Goal: Task Accomplishment & Management: Complete application form

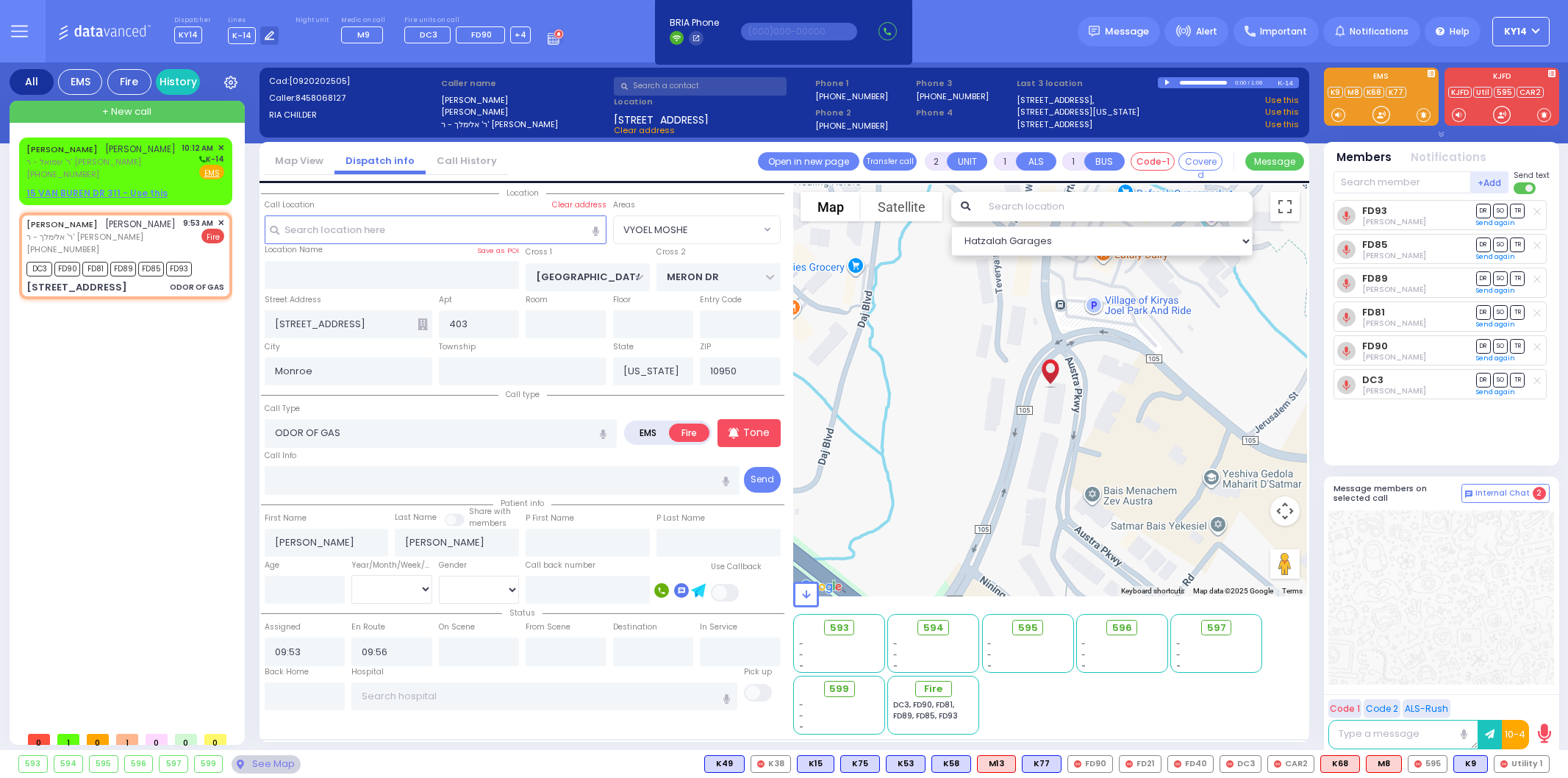
select select "VYOEL MOSHE"
select select
click at [112, 168] on span "ר' שמואל - ר' [PERSON_NAME]" at bounding box center [101, 162] width 149 height 13
select select
radio input "true"
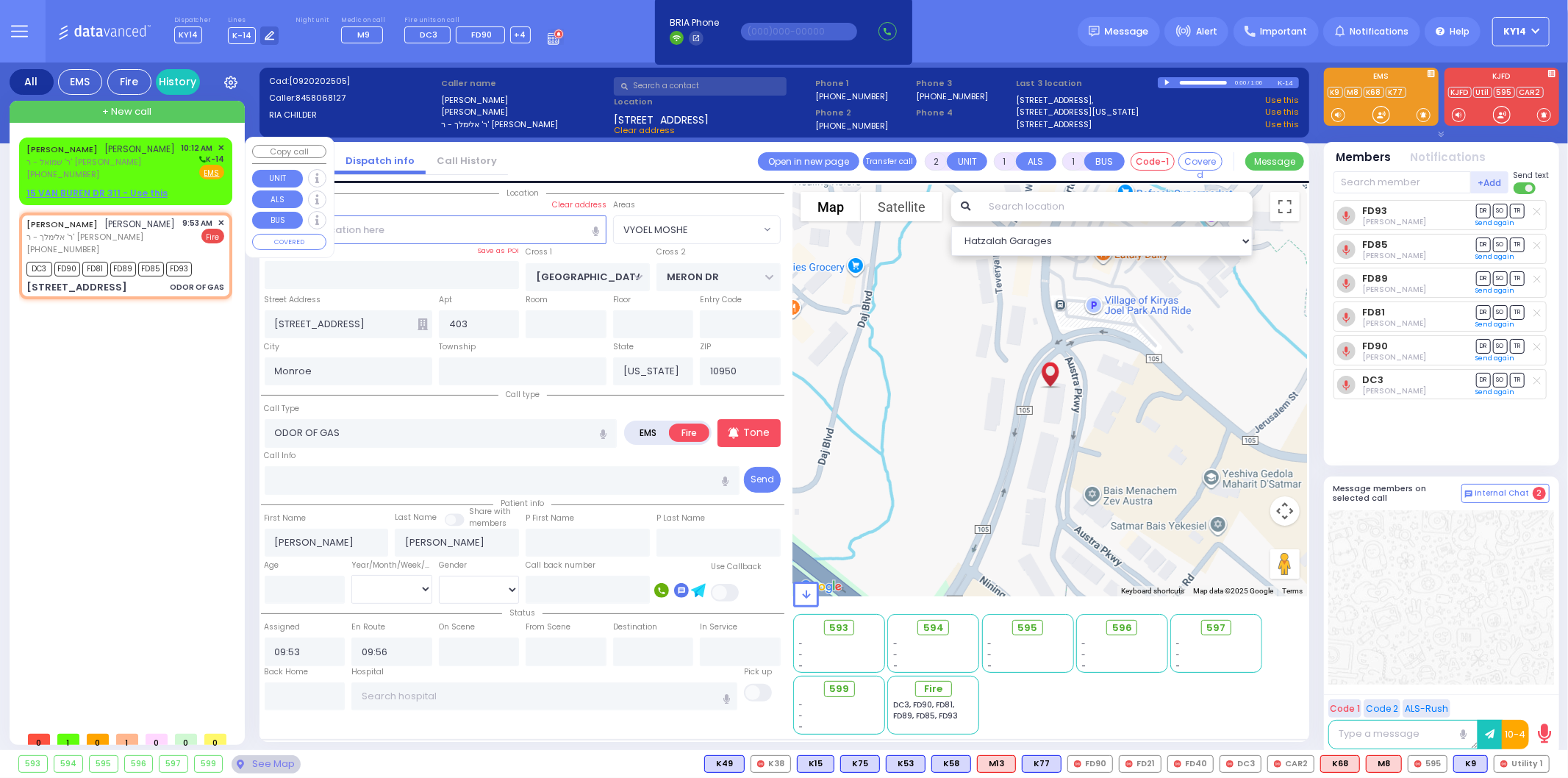
type input "[PERSON_NAME]"
select select
type input "10:12"
select select "Hatzalah Garages"
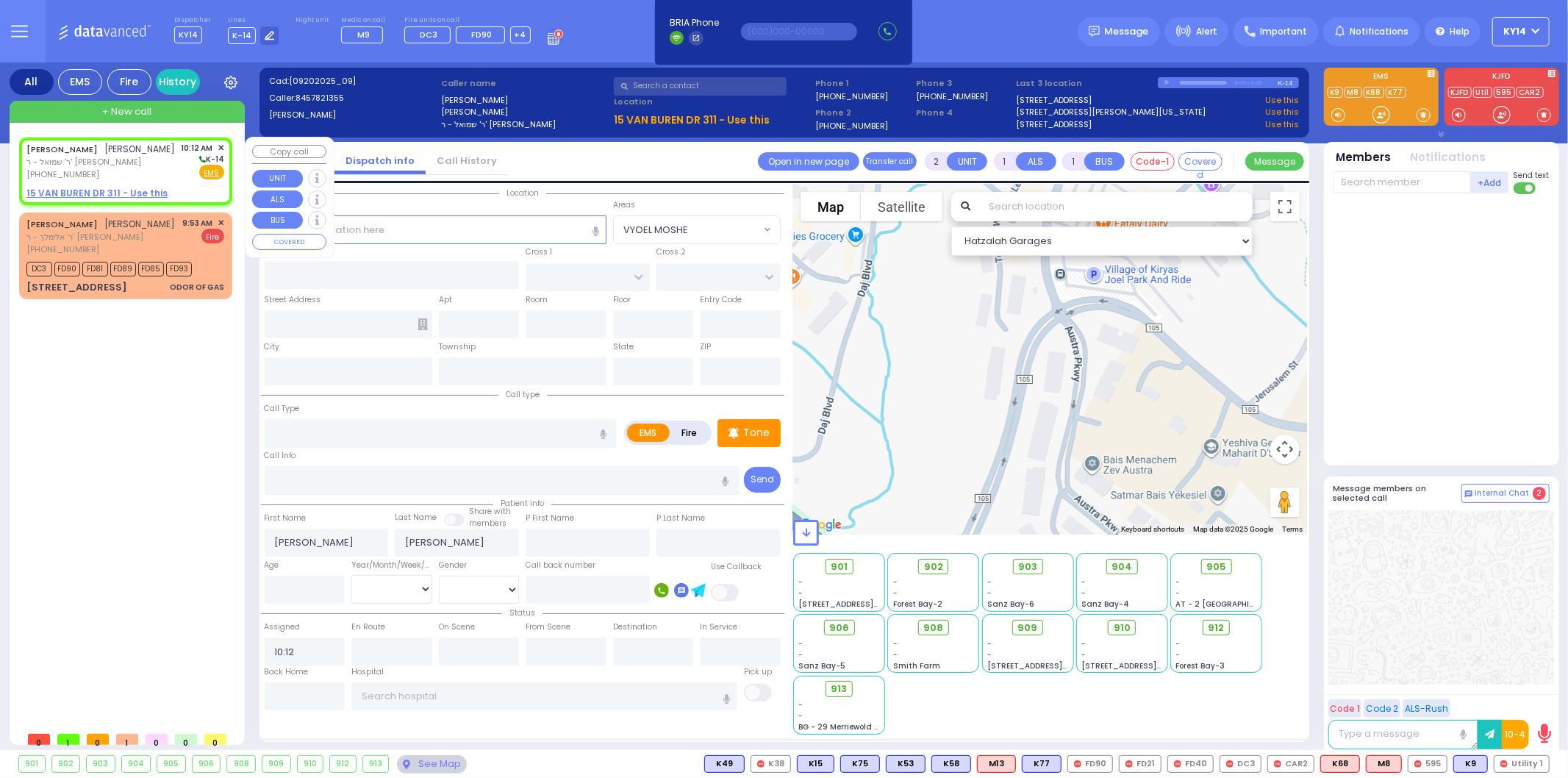
click at [67, 200] on u "15 VAN BUREN DR 311 - Use this" at bounding box center [96, 193] width 141 height 13
select select
radio input "true"
select select
select select "Hatzalah Garages"
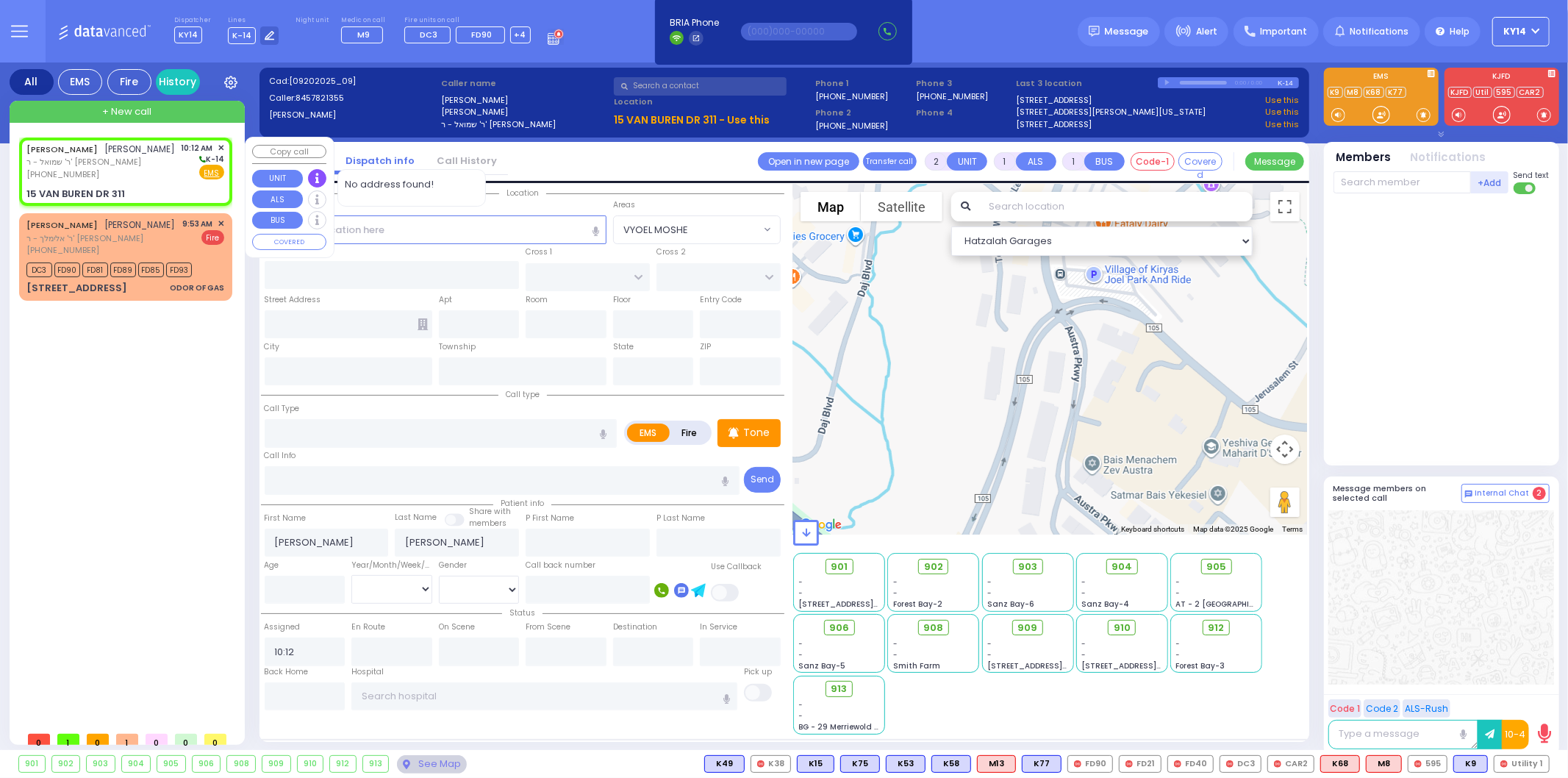
select select
radio input "true"
select select
select select "Hatzalah Garages"
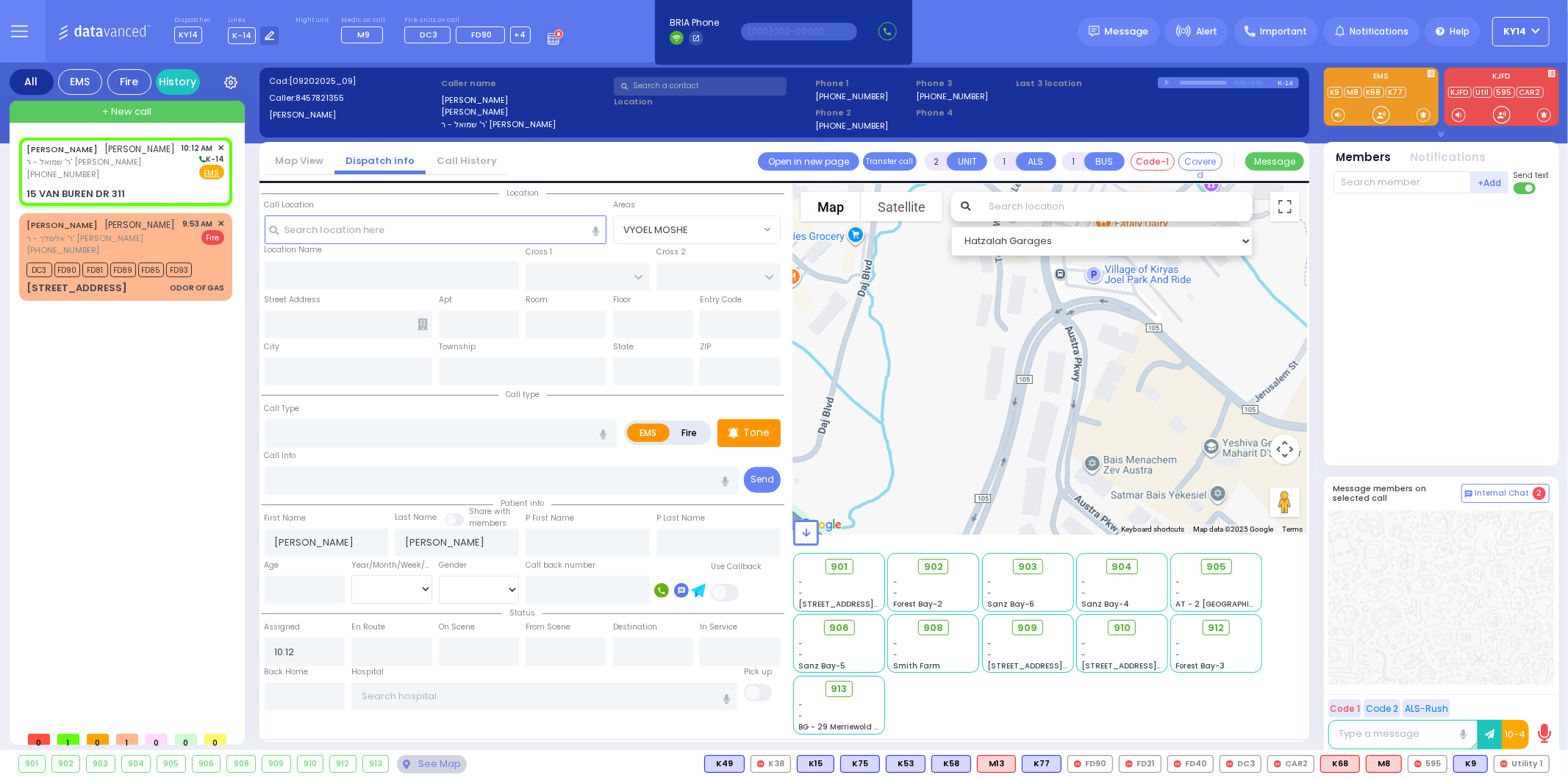
type input "QUICKWAY RD"
type input "SHINEV COURT"
type input "15 VAN [PERSON_NAME] DR"
type input "311"
type input "Monroe"
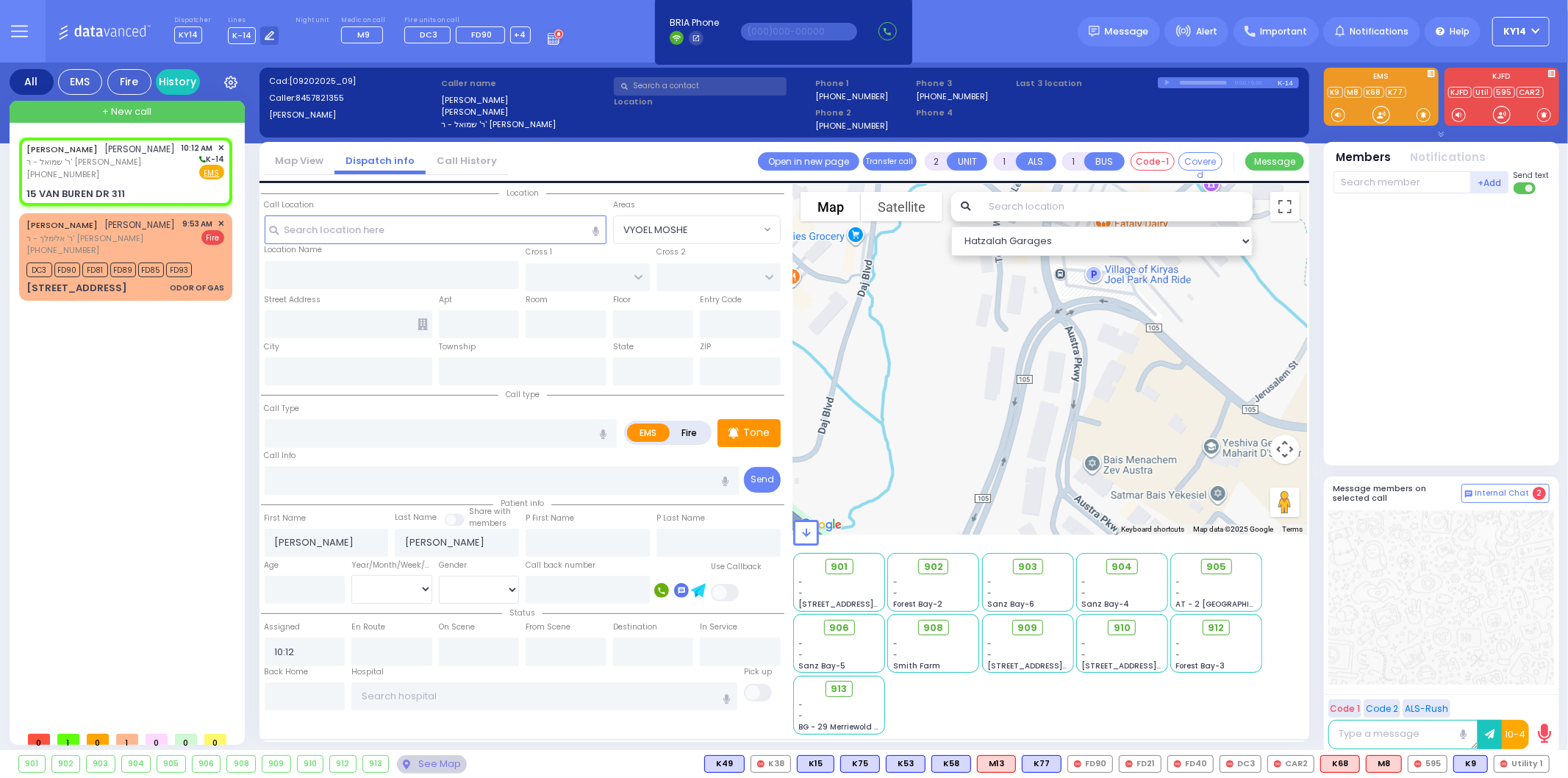
type input "[US_STATE]"
type input "10950"
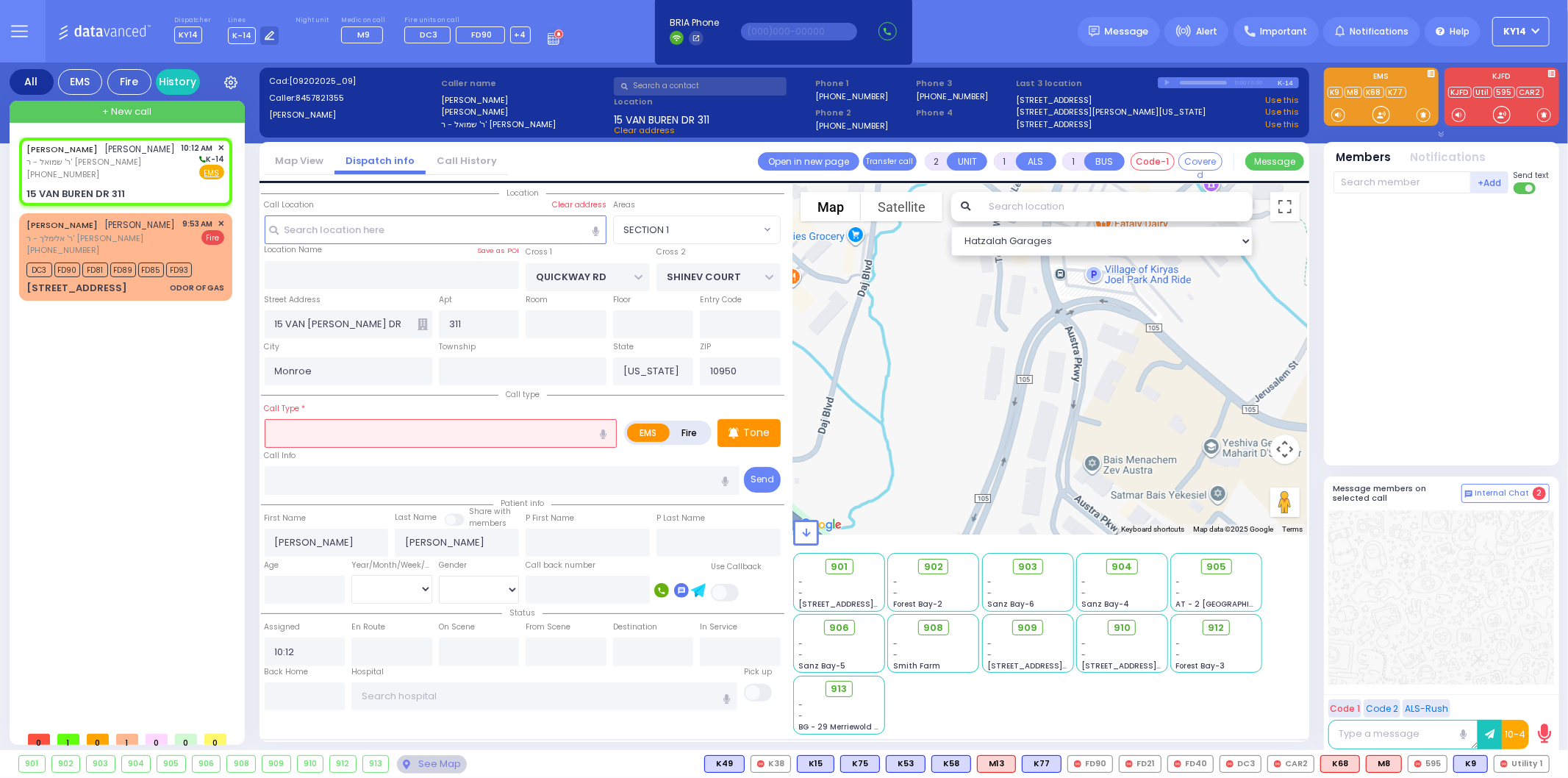
select select "SECTION 1"
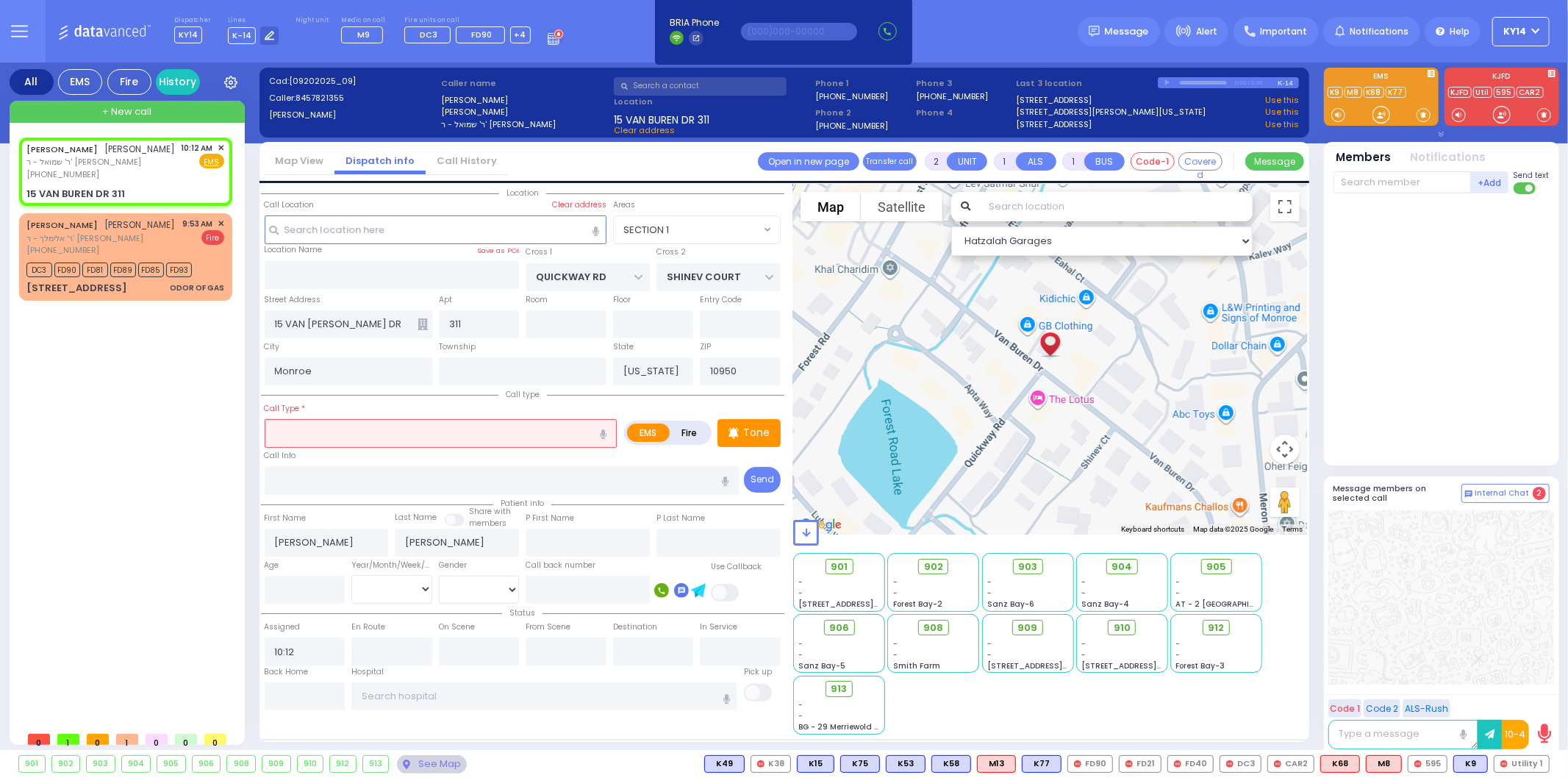
select select
radio input "true"
select select
select select "Hatzalah Garages"
select select "SECTION 1"
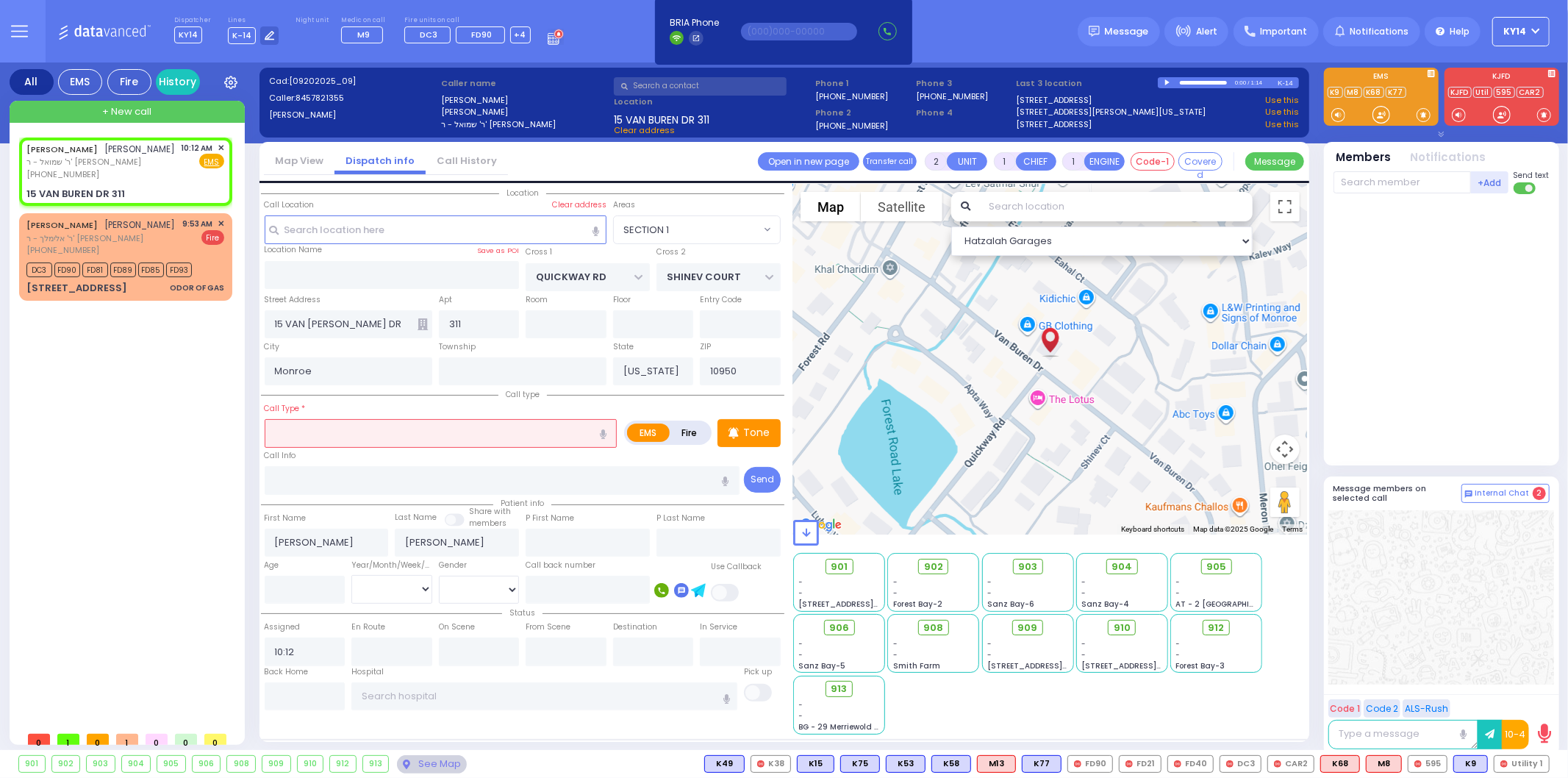
click at [430, 430] on input "text" at bounding box center [441, 433] width 353 height 28
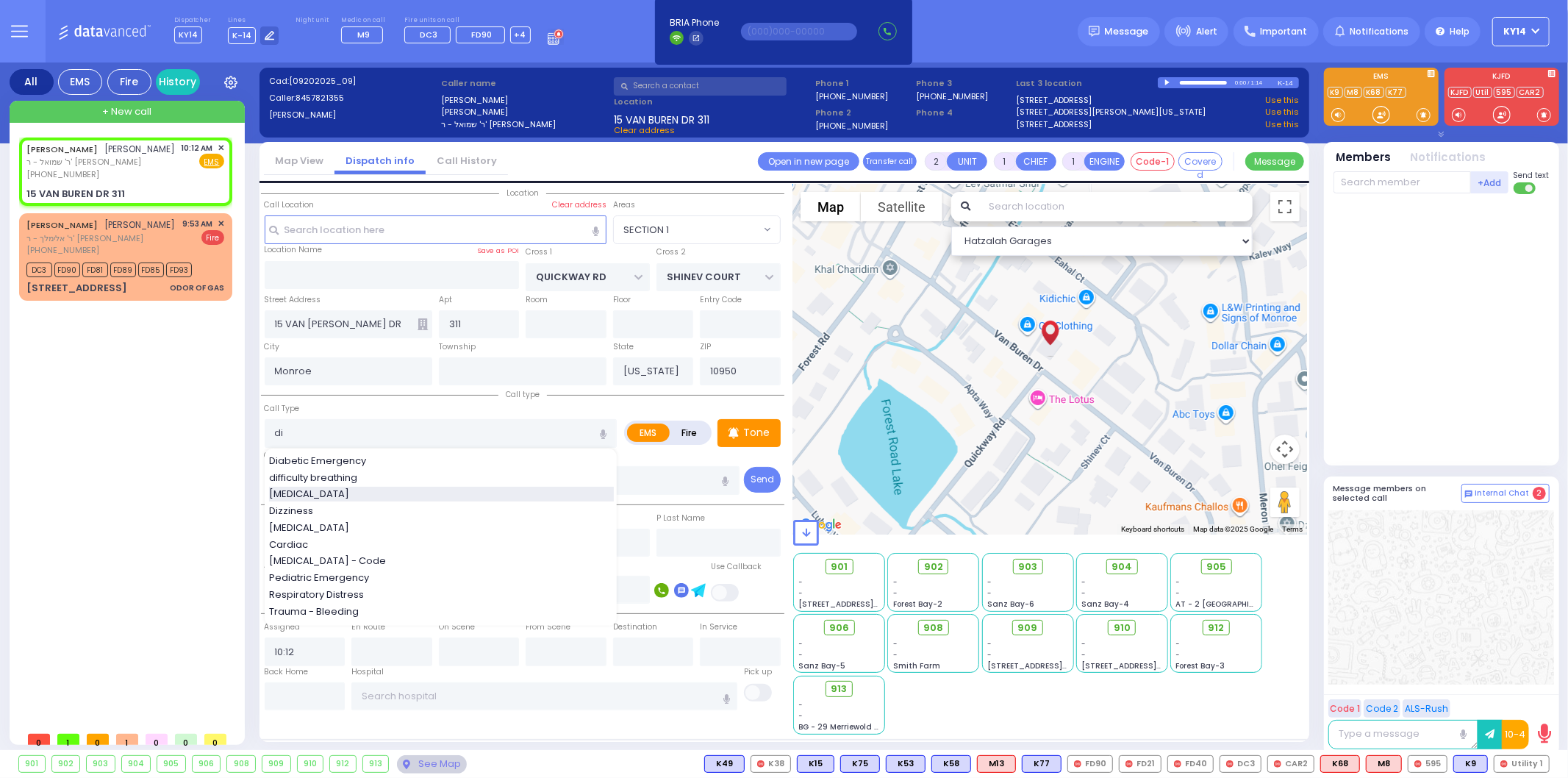
click at [339, 490] on div "[MEDICAL_DATA]" at bounding box center [441, 494] width 345 height 15
type input "[MEDICAL_DATA]"
type input "0"
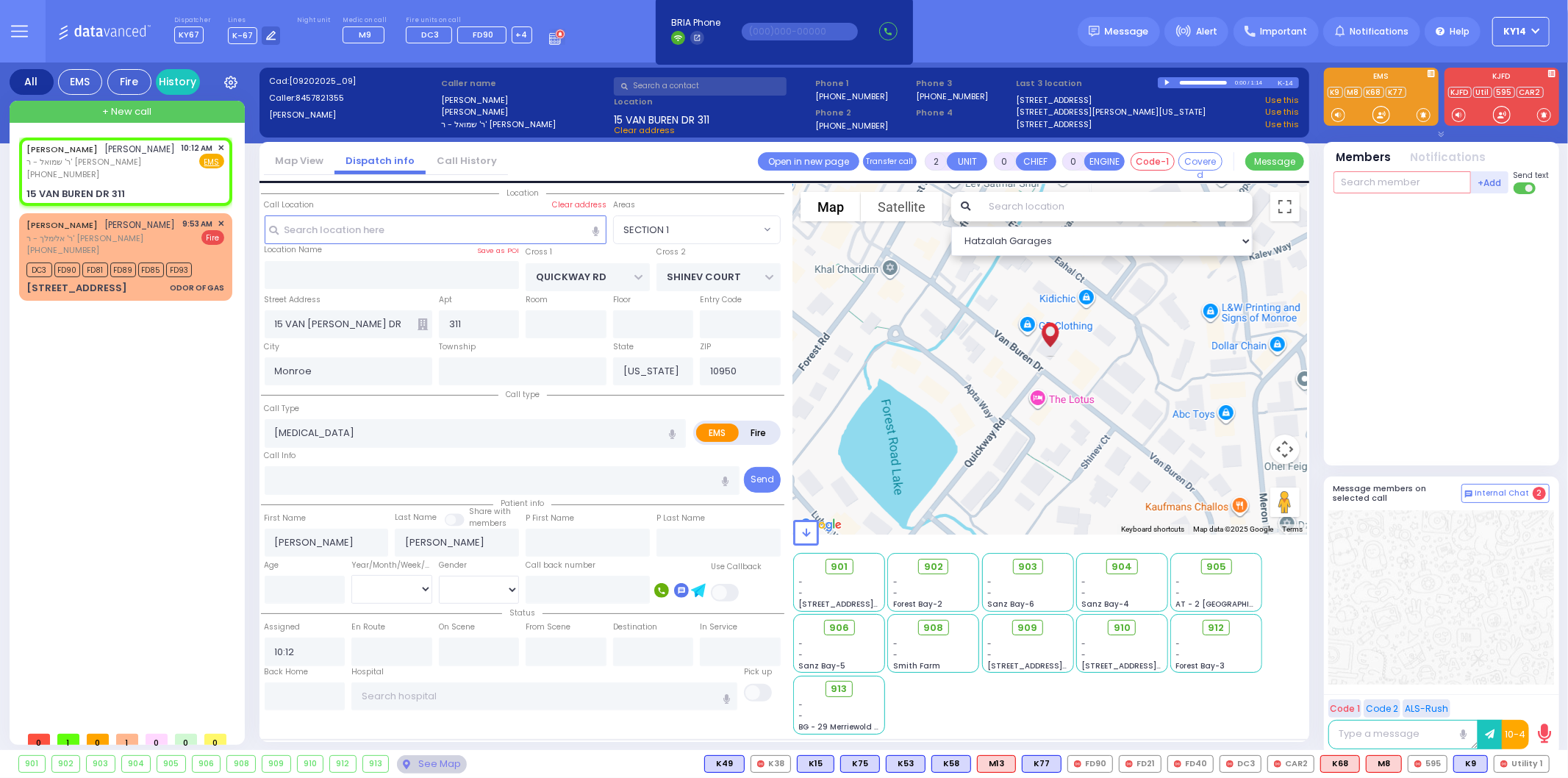
click at [1387, 182] on input "text" at bounding box center [1402, 182] width 138 height 22
select select
radio input "true"
select select
select select "Hatzalah Garages"
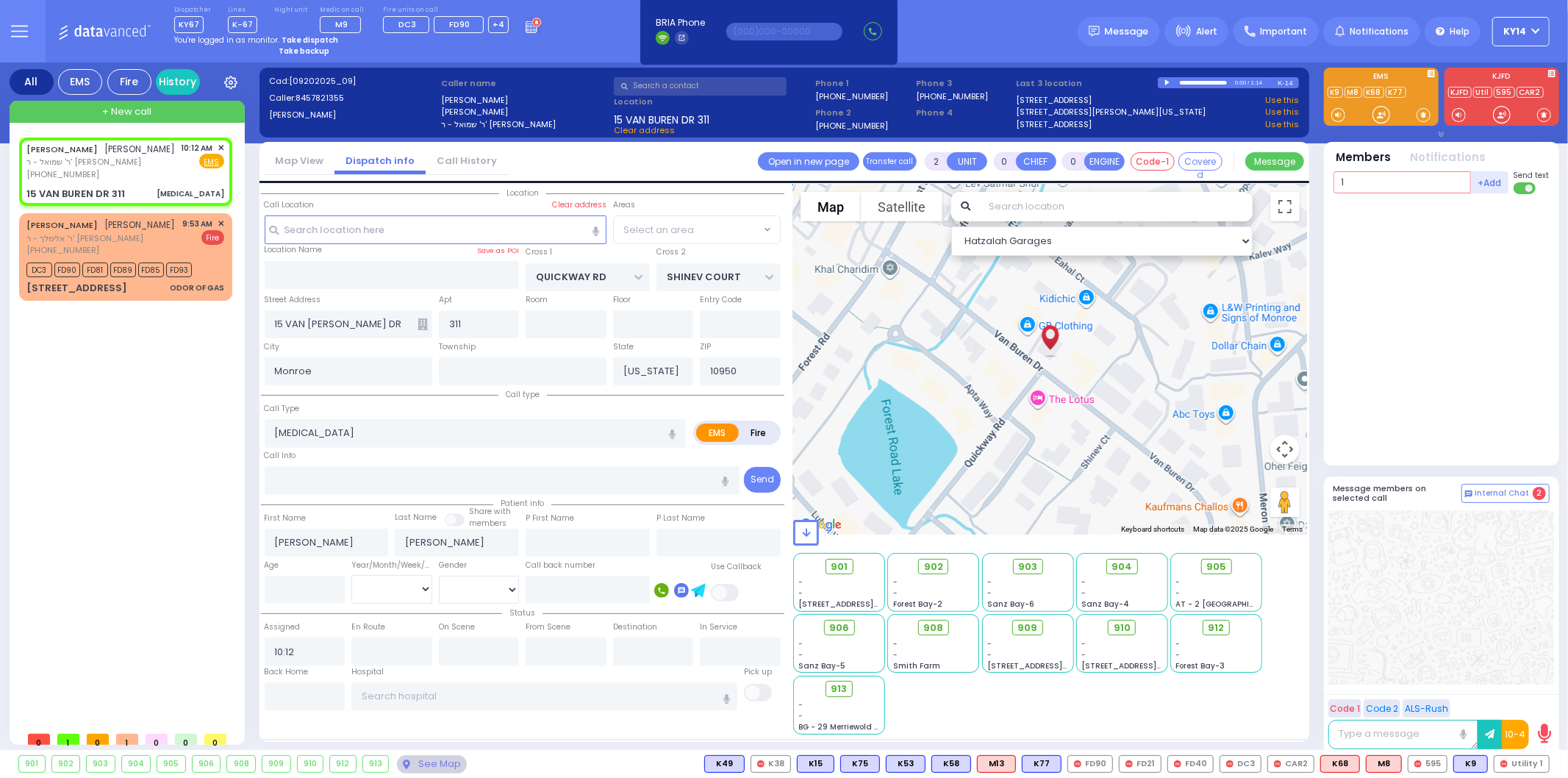
type input "14"
select select "SECTION 1"
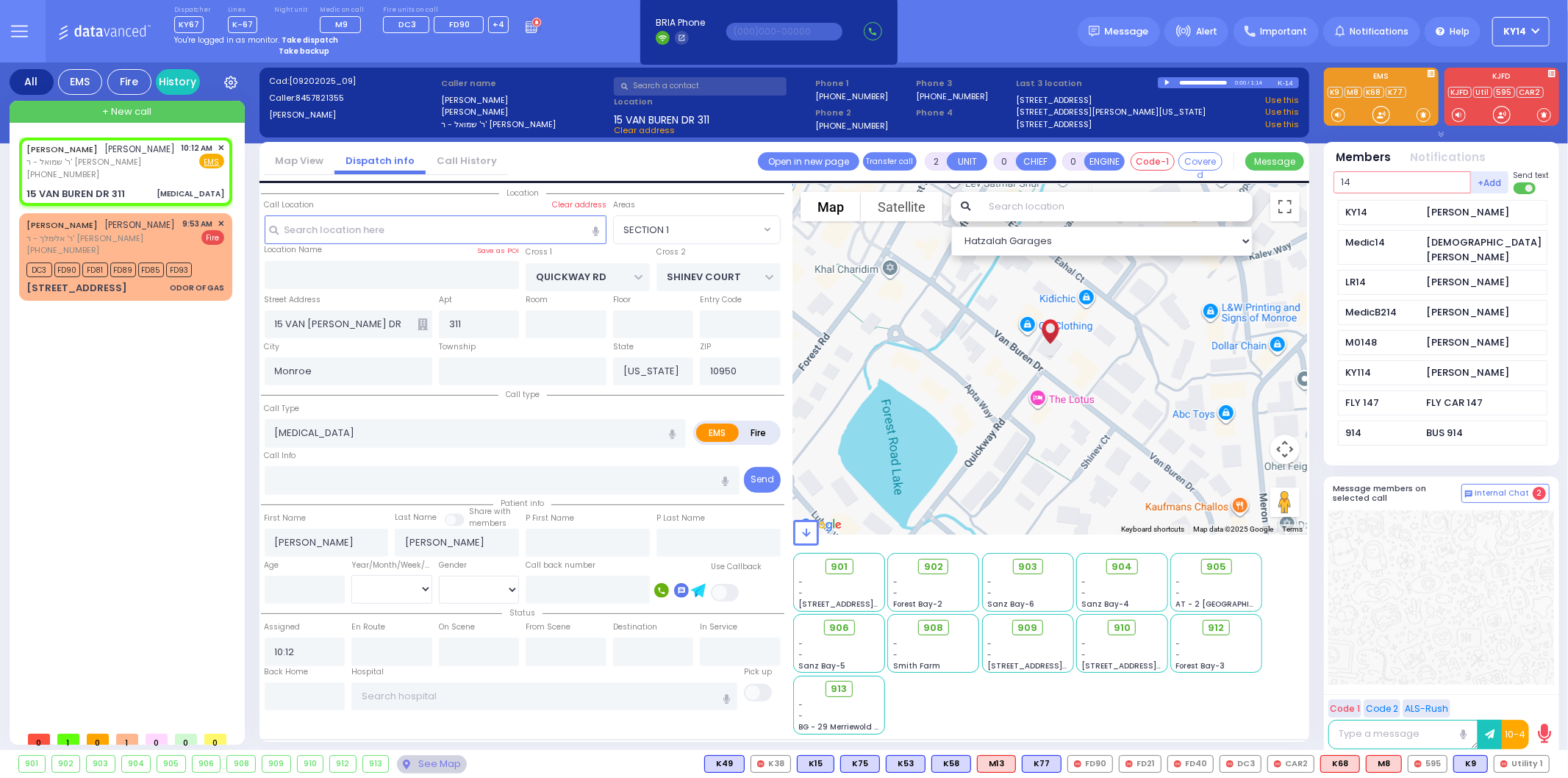
type input "14"
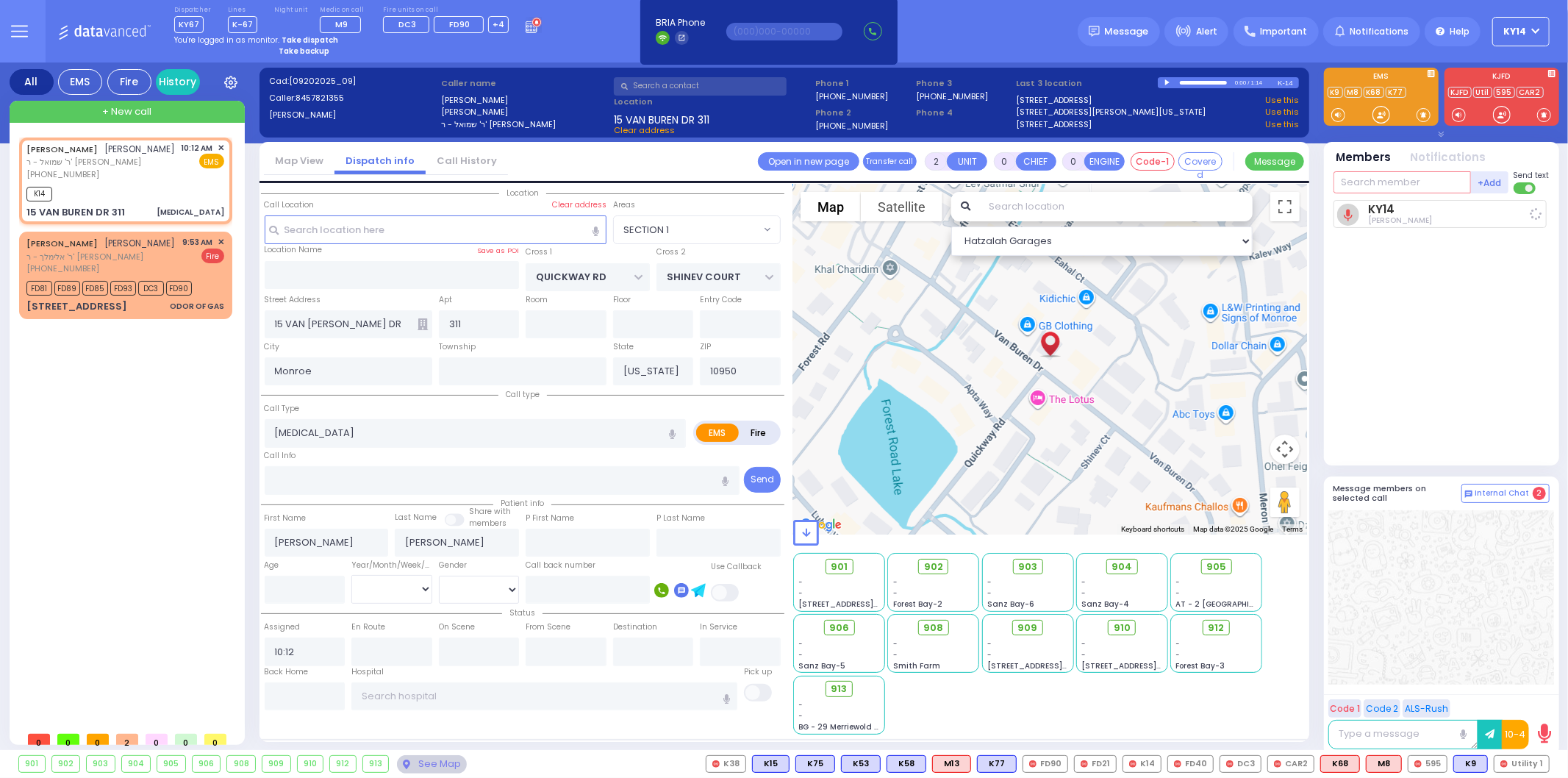
select select
radio input "true"
select select
type input "10:14"
select select "SECTION 1"
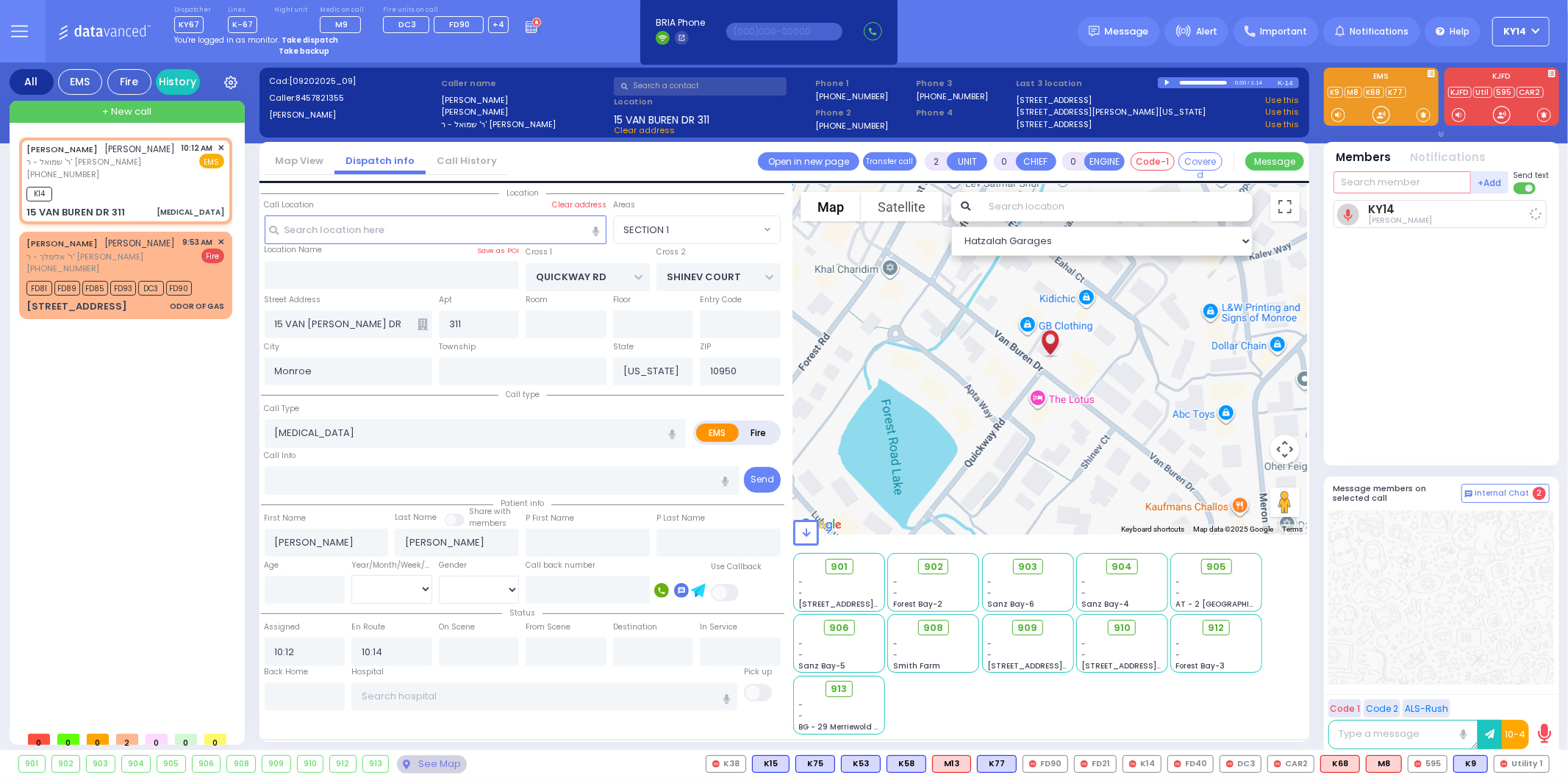
select select "Hatzalah Garages"
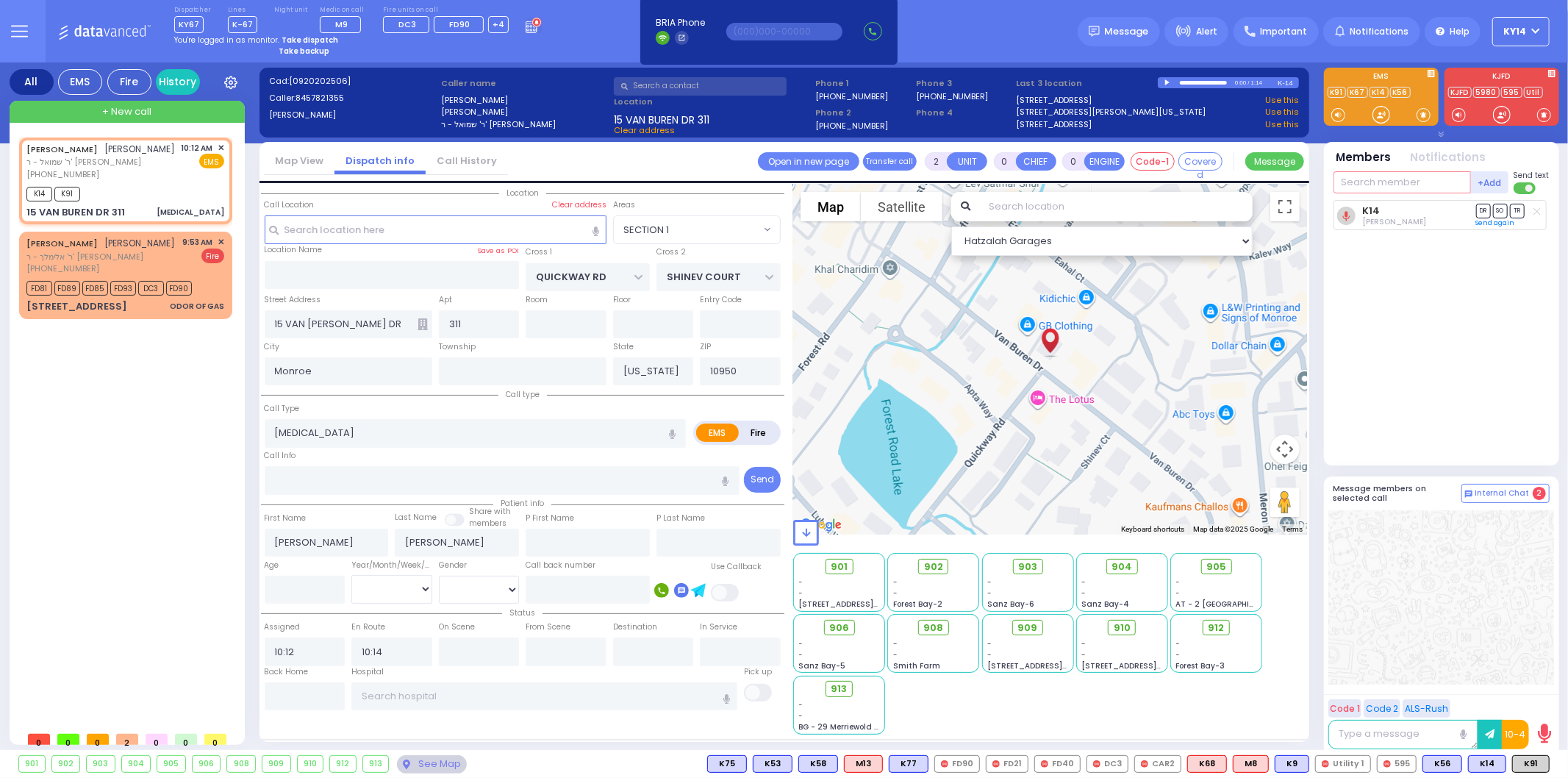
select select
radio input "true"
select select
select select "Hatzalah Garages"
select select "SECTION 1"
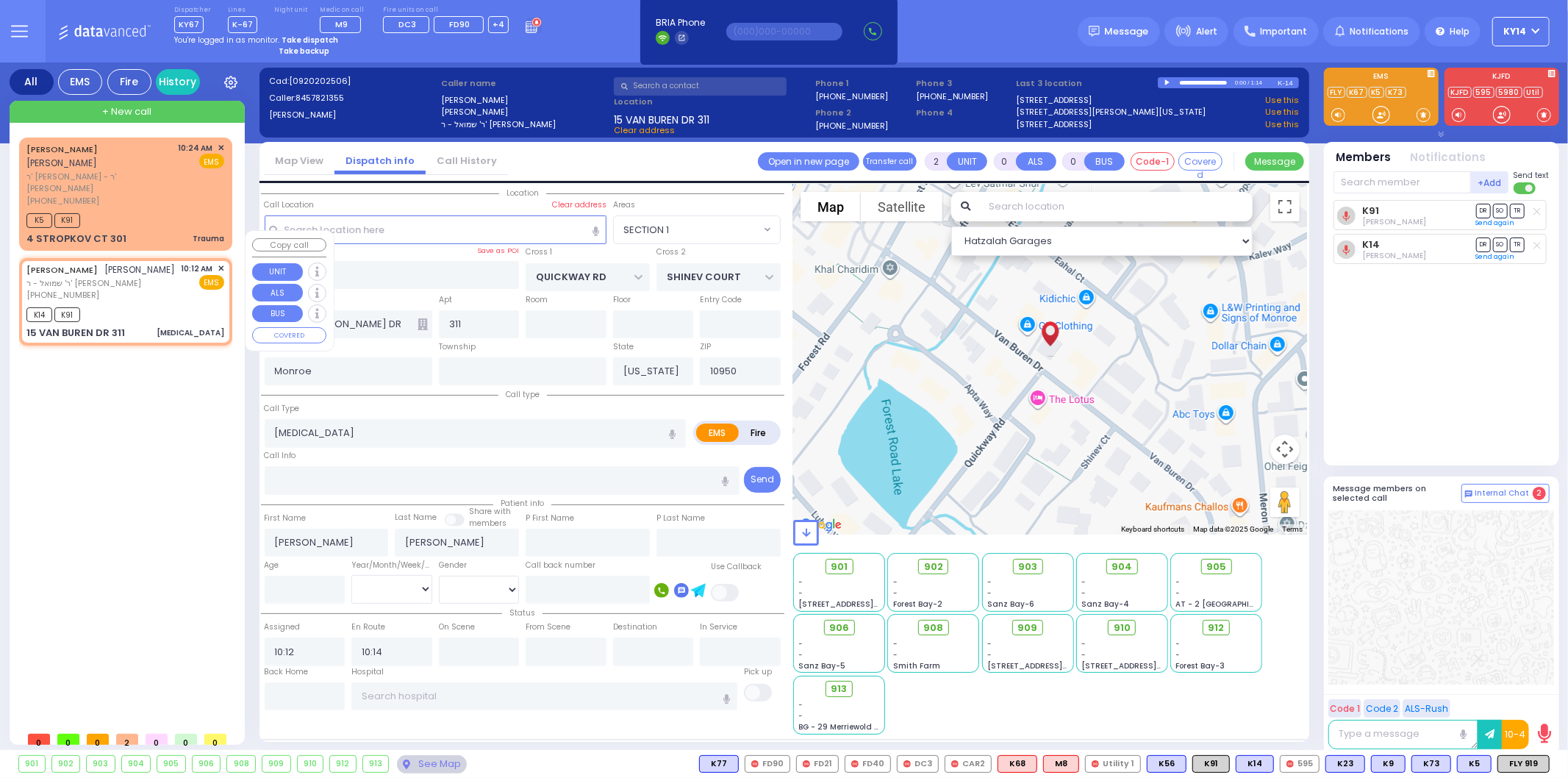
click at [217, 262] on div "10:12 AM ✕" at bounding box center [203, 268] width 43 height 13
select select
radio input "true"
select select
select select "Hatzalah Garages"
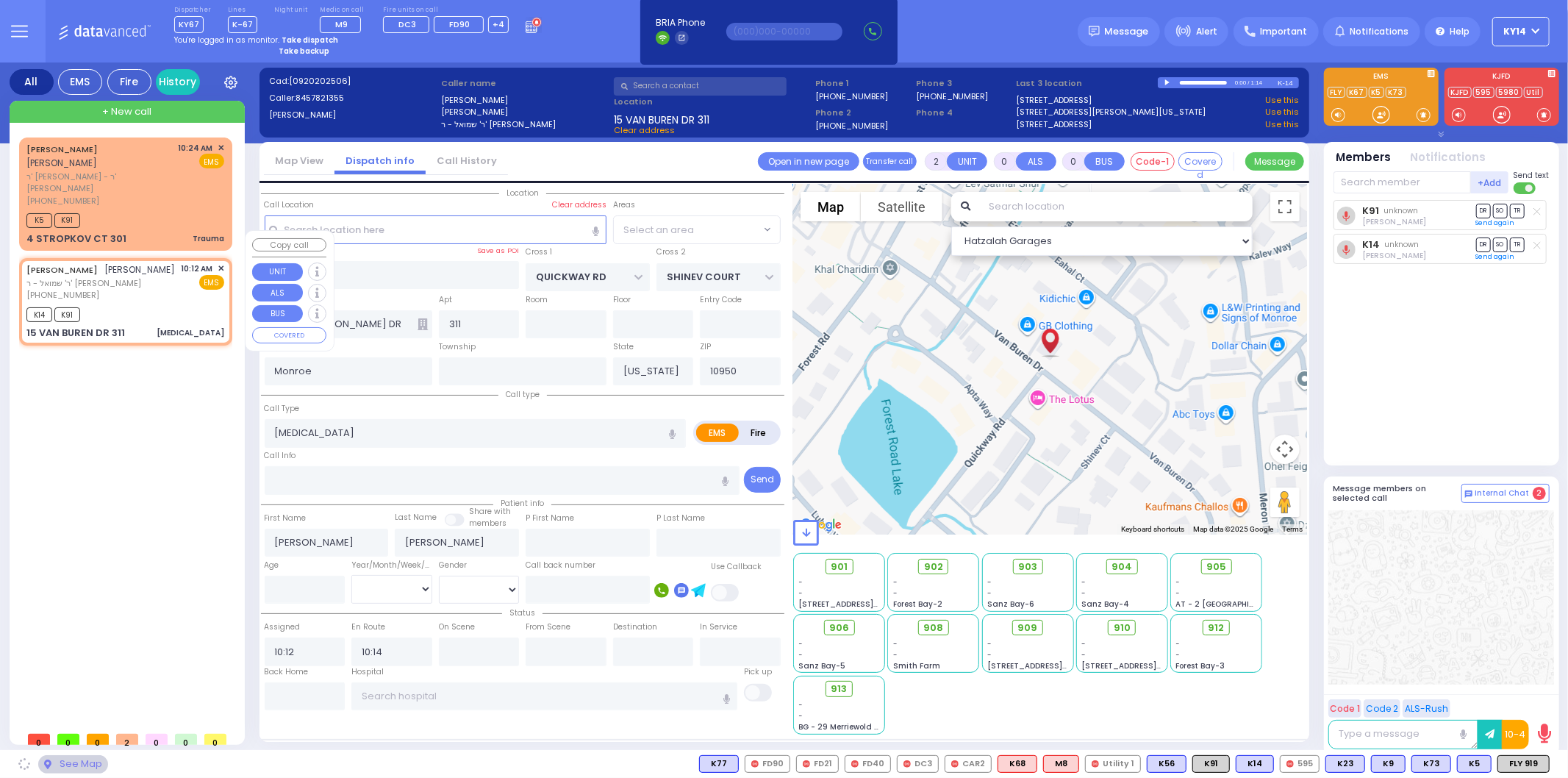
select select "SECTION 1"
click at [220, 262] on span "✕" at bounding box center [220, 268] width 7 height 13
click at [217, 262] on span "✕" at bounding box center [220, 268] width 7 height 13
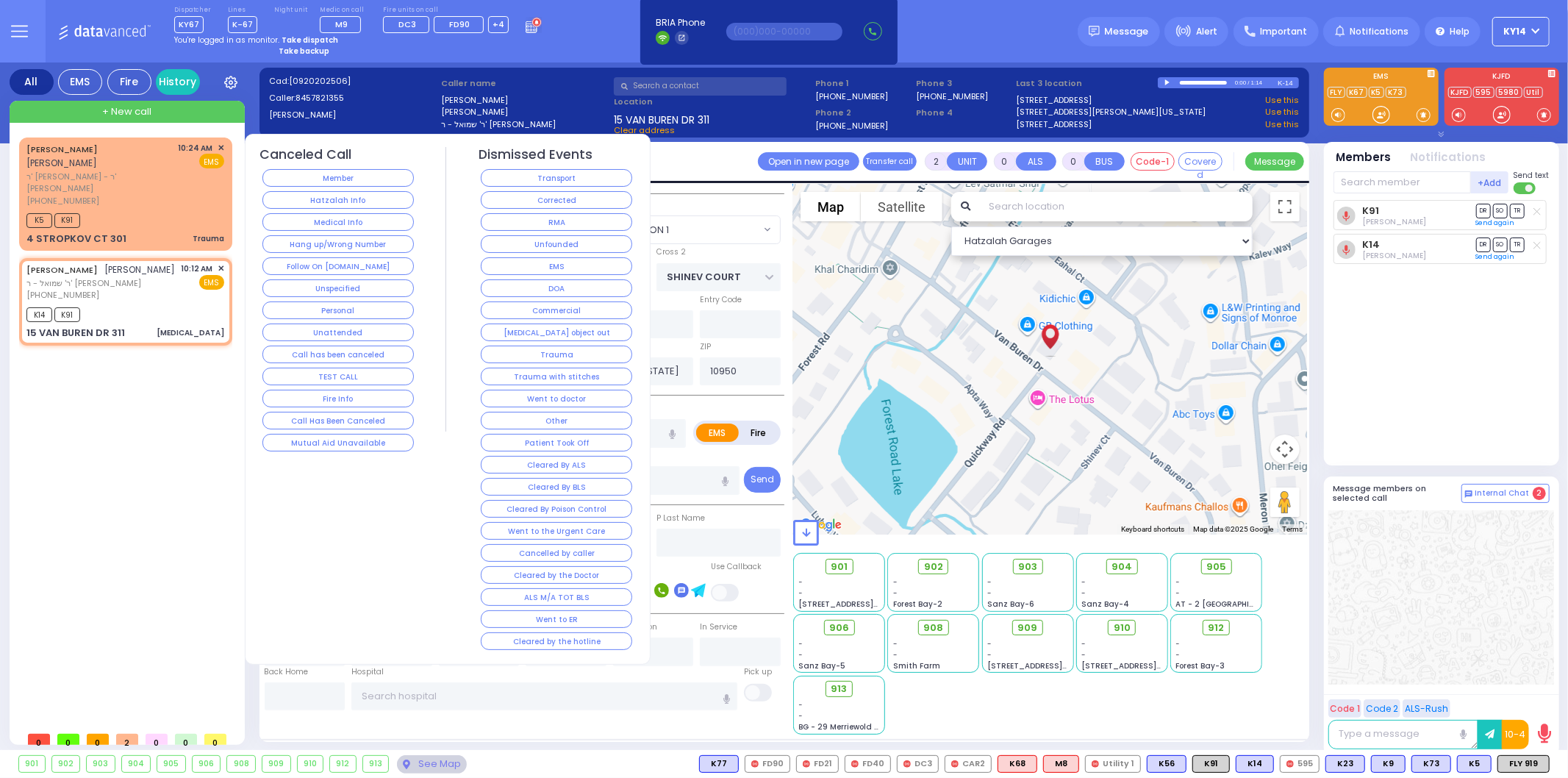
click at [508, 200] on button "Corrected" at bounding box center [556, 200] width 152 height 18
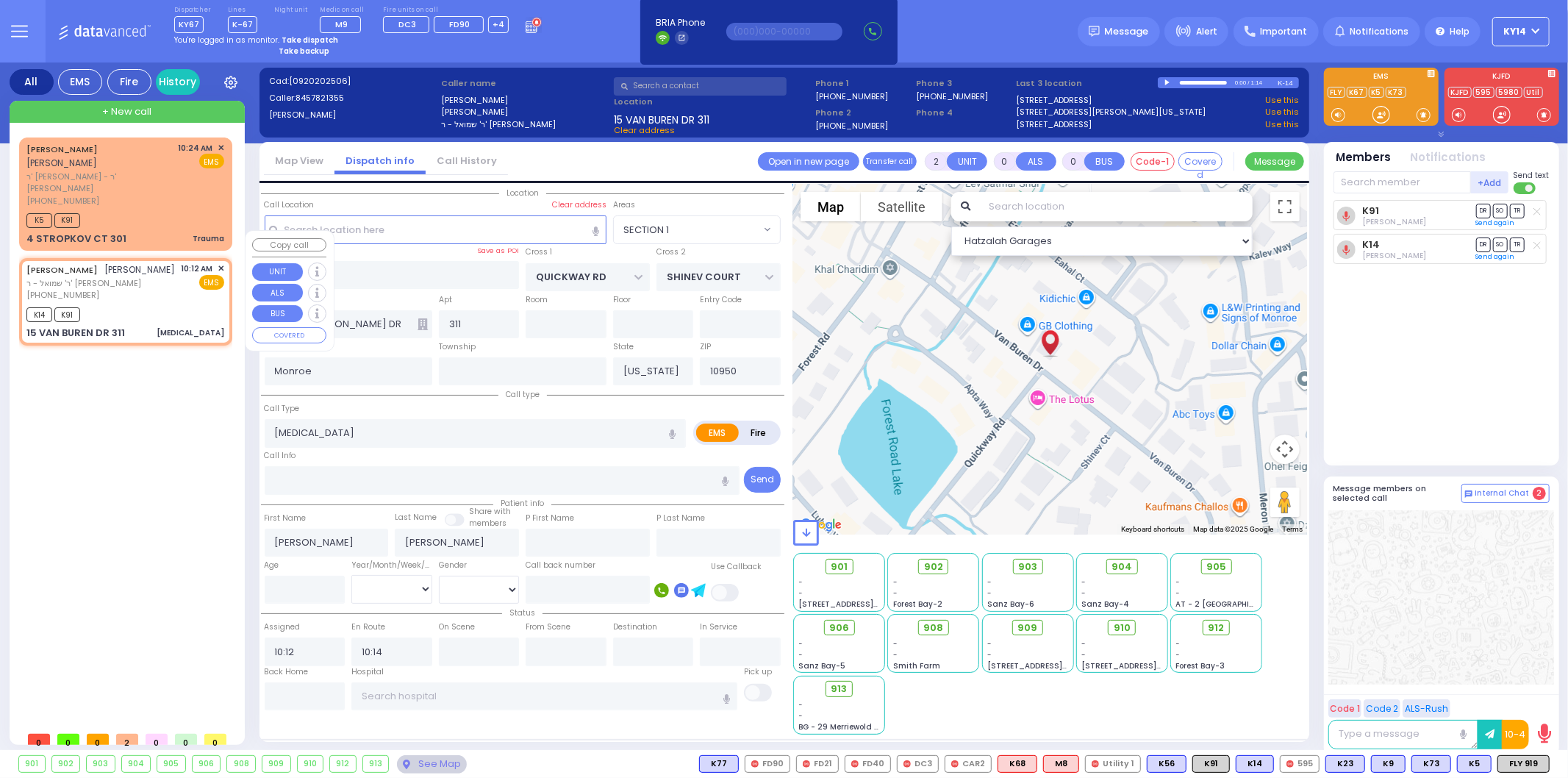
select select
radio input "true"
select select
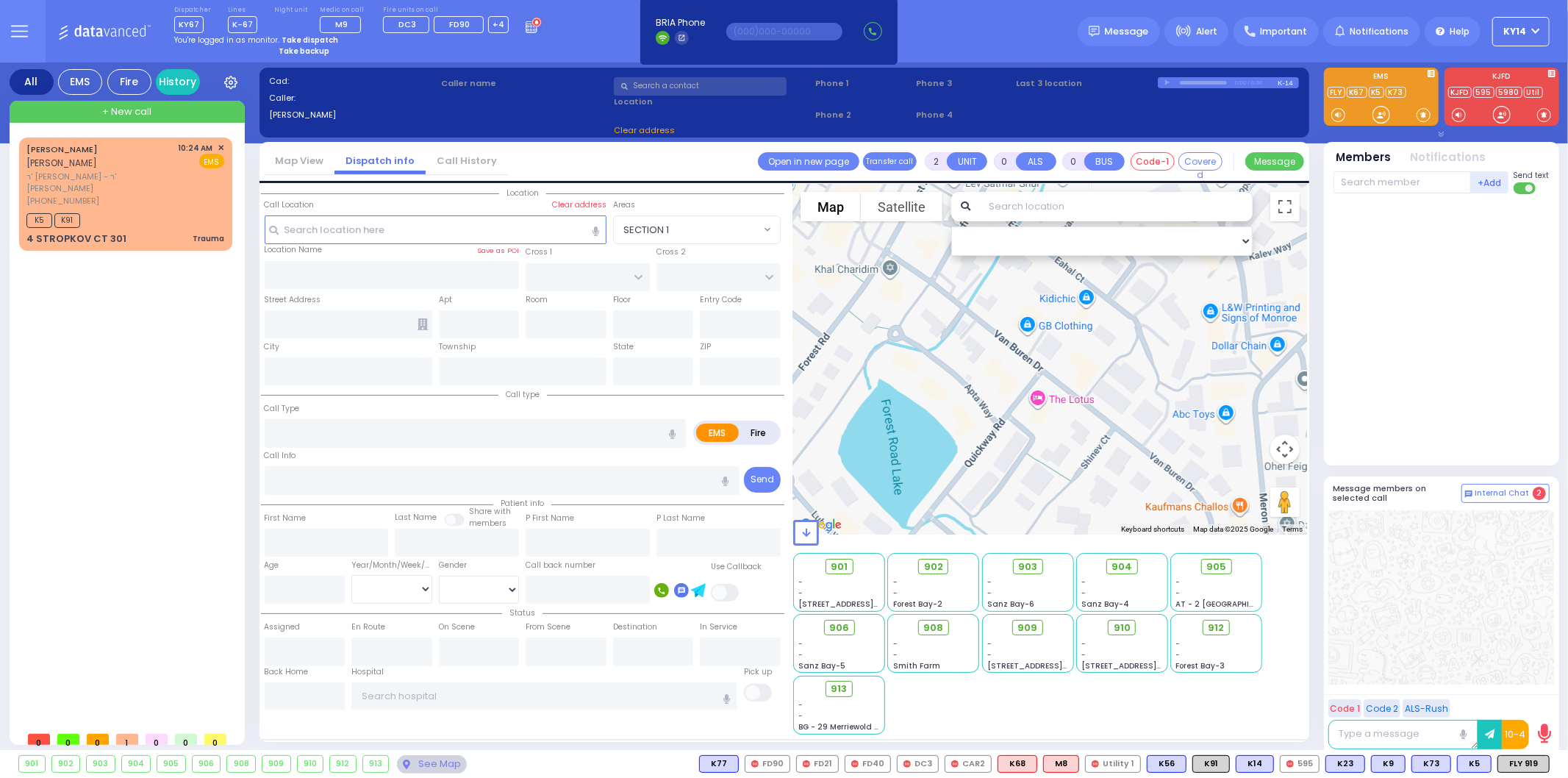
click at [309, 40] on strong "Take dispatch" at bounding box center [310, 40] width 57 height 11
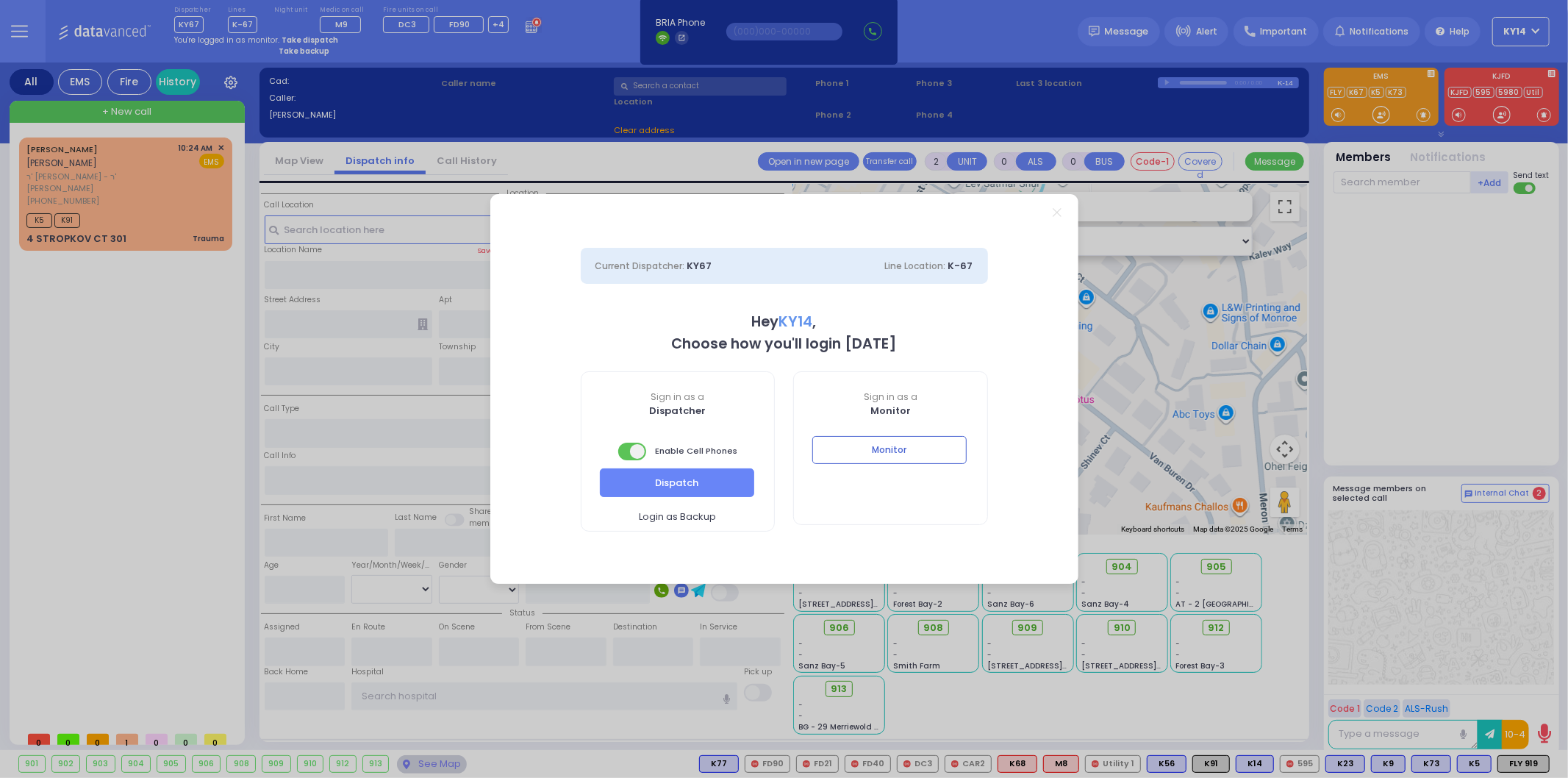
select select "2"
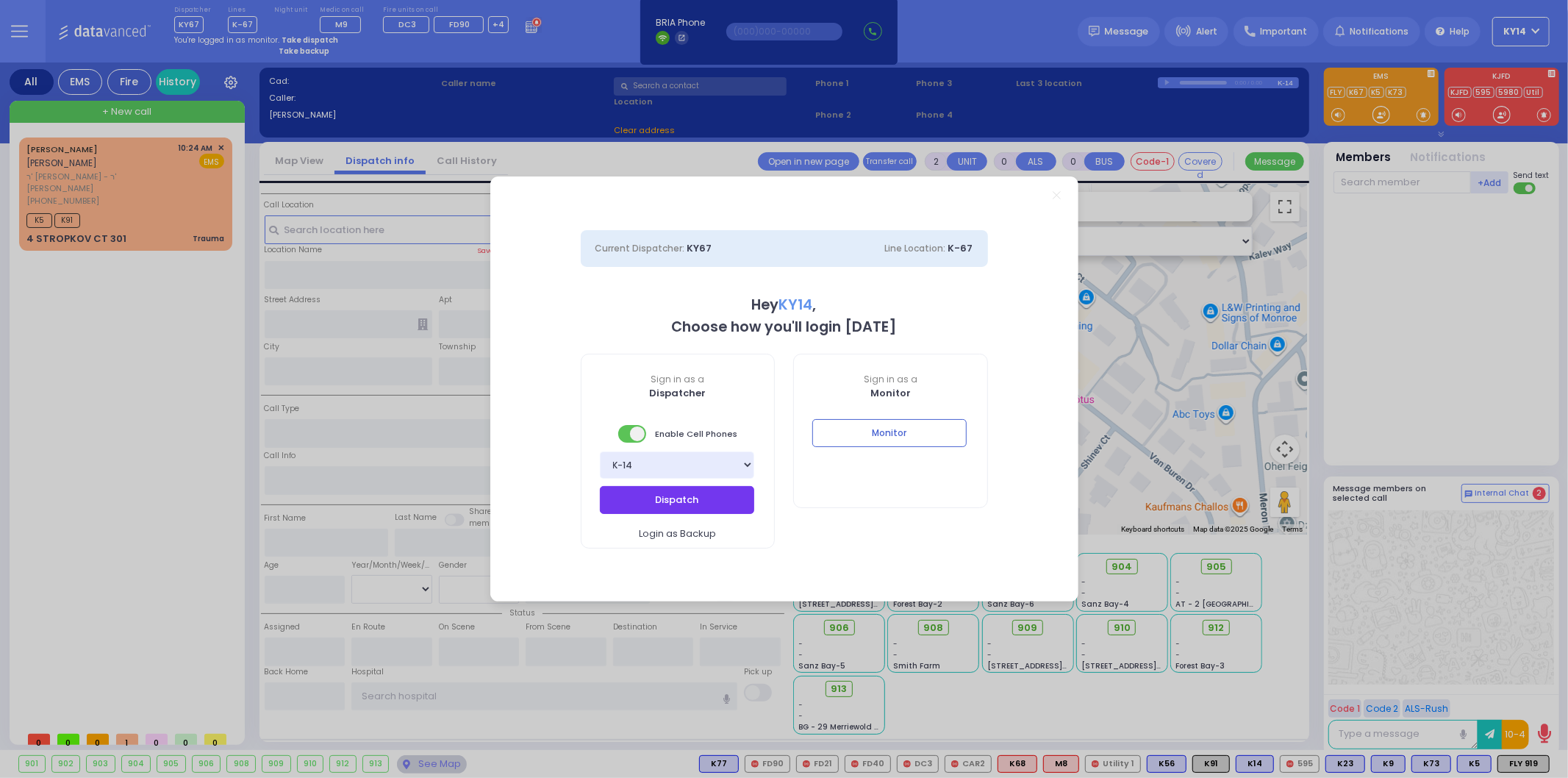
click at [672, 501] on button "Dispatch" at bounding box center [677, 499] width 155 height 28
